Goal: Entertainment & Leisure: Consume media (video, audio)

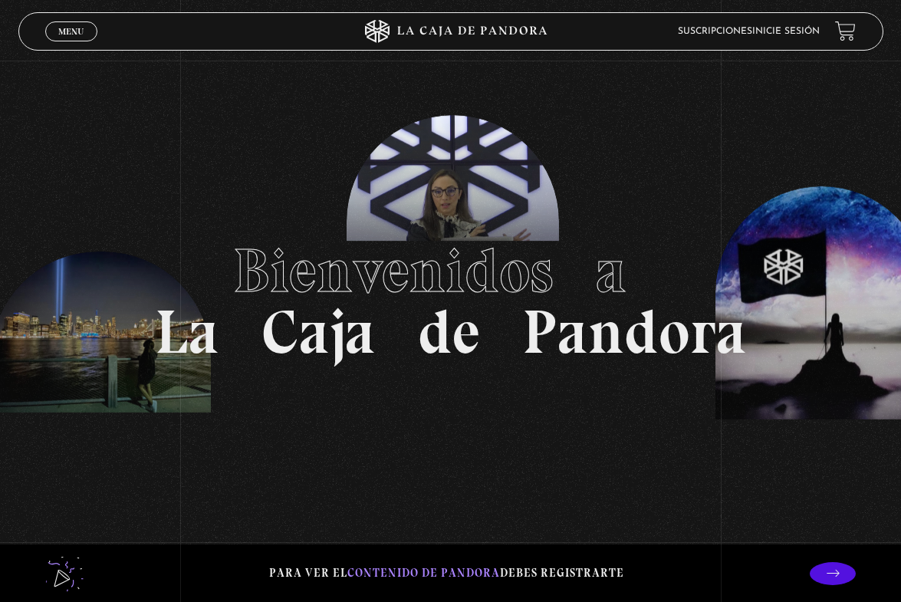
click at [813, 31] on link "Inicie sesión" at bounding box center [787, 31] width 68 height 9
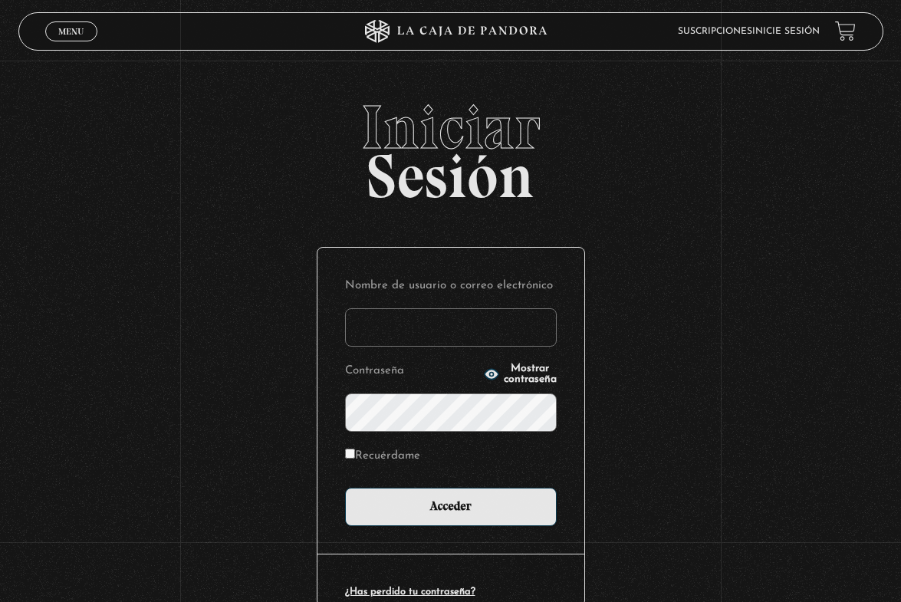
type input "mdarevalo2195@gmail.com"
click at [456, 506] on input "Acceder" at bounding box center [451, 507] width 212 height 38
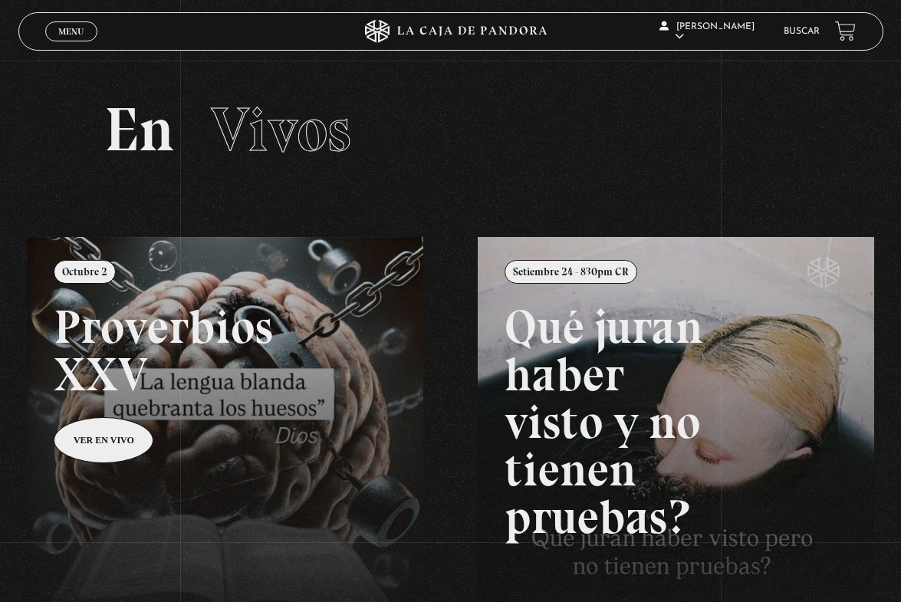
click at [315, 390] on link at bounding box center [477, 538] width 901 height 602
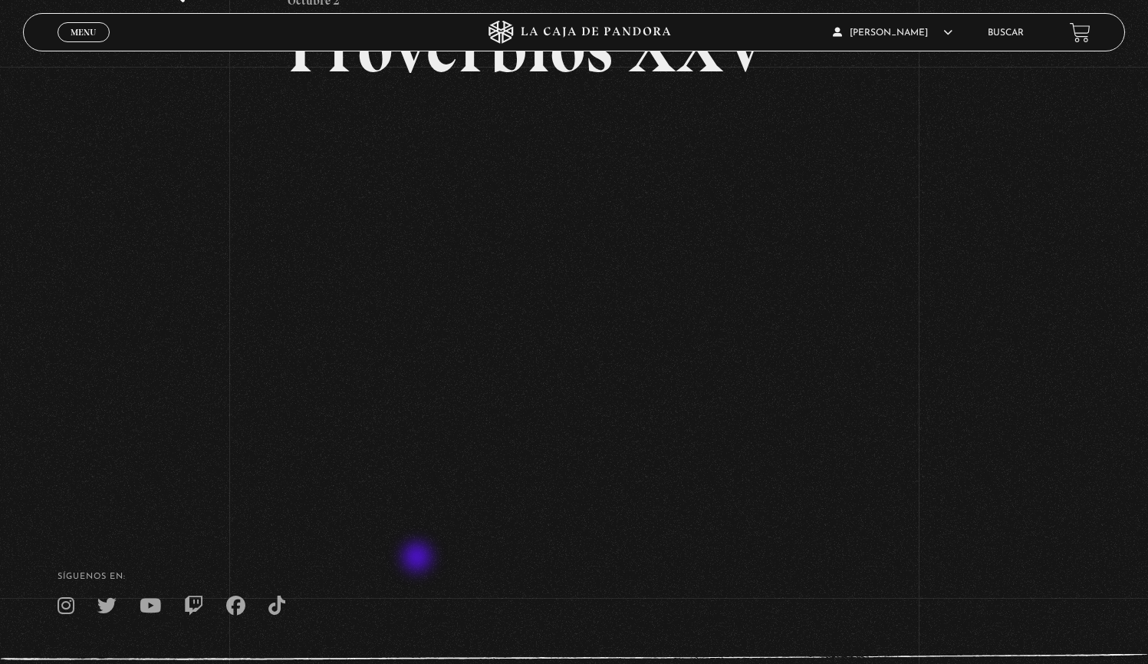
scroll to position [146, 0]
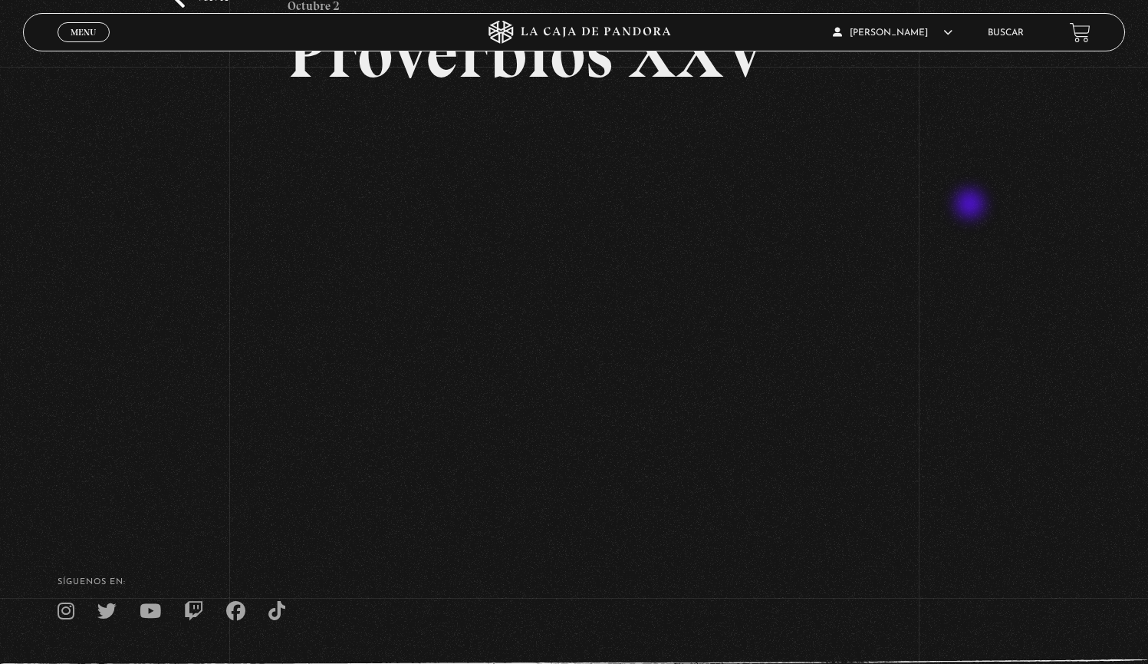
click at [901, 206] on div "Volver [DATE] Proverbios XXV" at bounding box center [574, 223] width 1148 height 604
